Goal: Check status

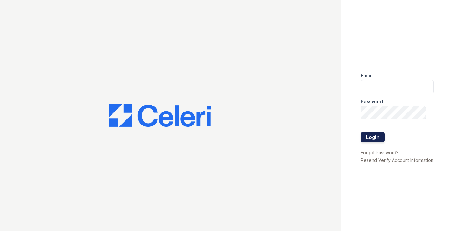
type input "[EMAIL_ADDRESS][DOMAIN_NAME]"
click at [368, 132] on button "Login" at bounding box center [373, 137] width 24 height 10
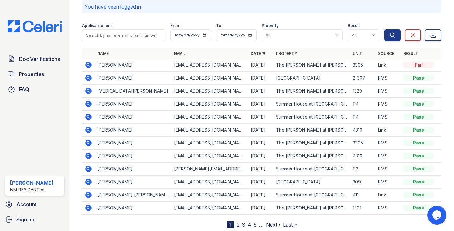
scroll to position [45, 0]
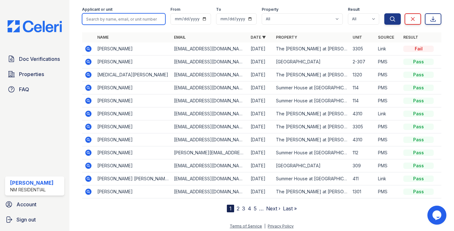
click at [98, 21] on input "search" at bounding box center [123, 18] width 83 height 11
type input "[PERSON_NAME]"
click at [384, 13] on button "Search" at bounding box center [392, 18] width 16 height 11
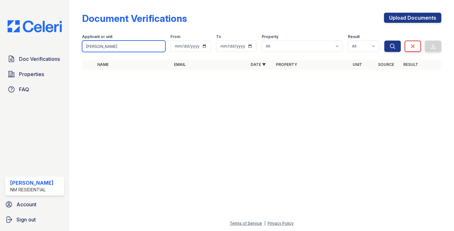
click at [114, 50] on input "[PERSON_NAME]" at bounding box center [123, 46] width 83 height 11
click at [161, 49] on input "[PERSON_NAME]" at bounding box center [123, 46] width 83 height 11
click at [161, 46] on input "[PERSON_NAME]" at bounding box center [123, 46] width 83 height 11
type input "[PERSON_NAME]"
click at [384, 41] on button "Search" at bounding box center [392, 46] width 16 height 11
